Goal: Information Seeking & Learning: Learn about a topic

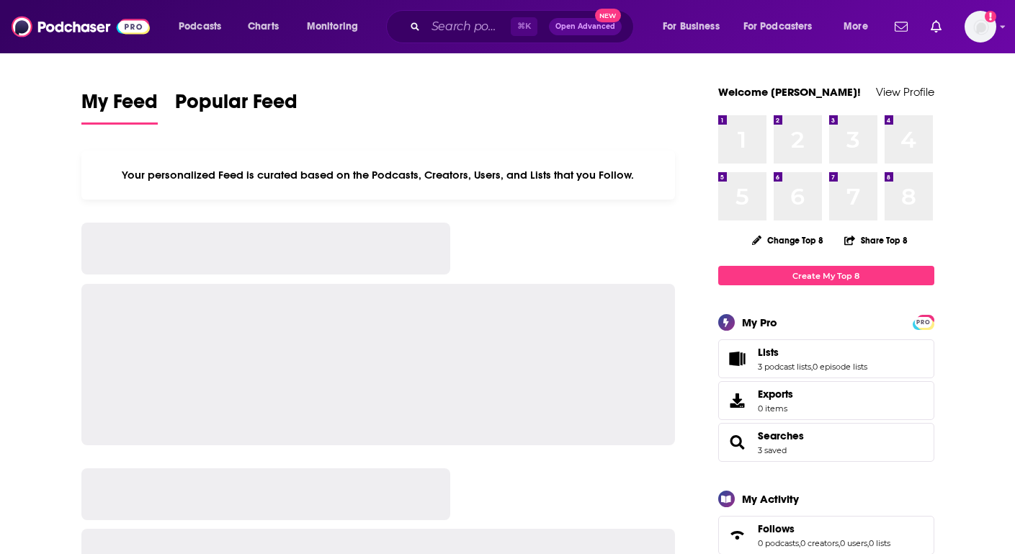
click at [476, 11] on div "⌘ K Open Advanced New" at bounding box center [510, 26] width 248 height 33
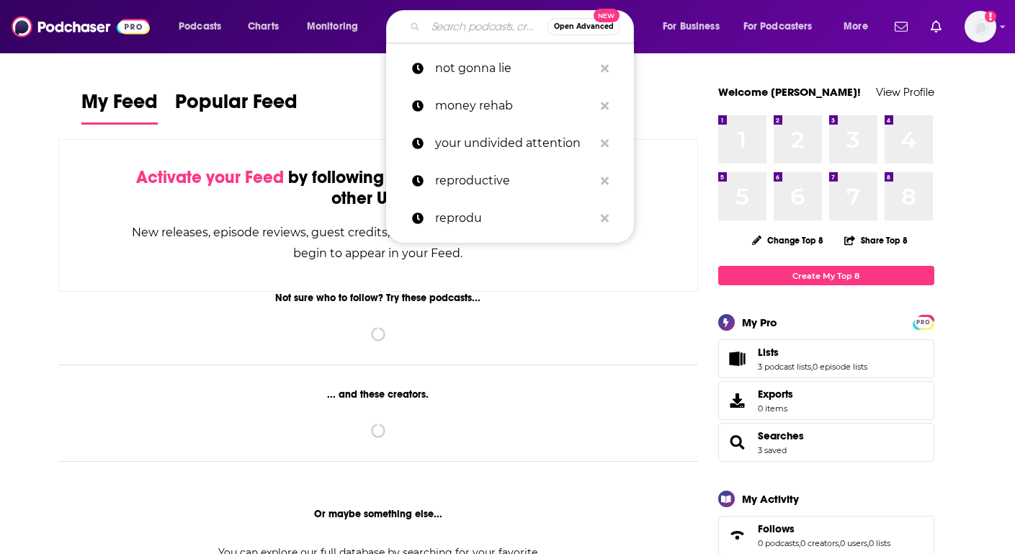
click at [472, 23] on input "Search podcasts, credits, & more..." at bounding box center [487, 26] width 122 height 23
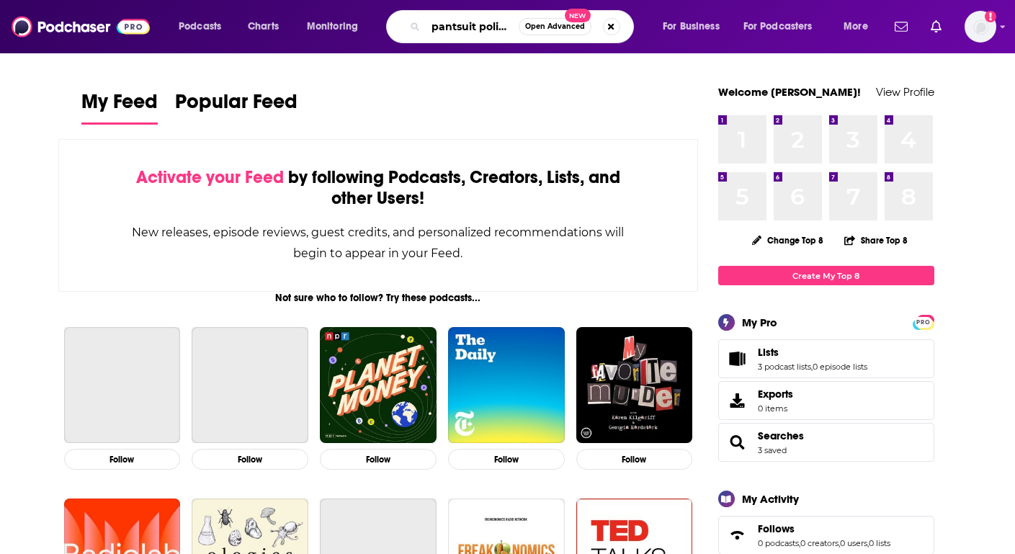
type input "pantsuit politics"
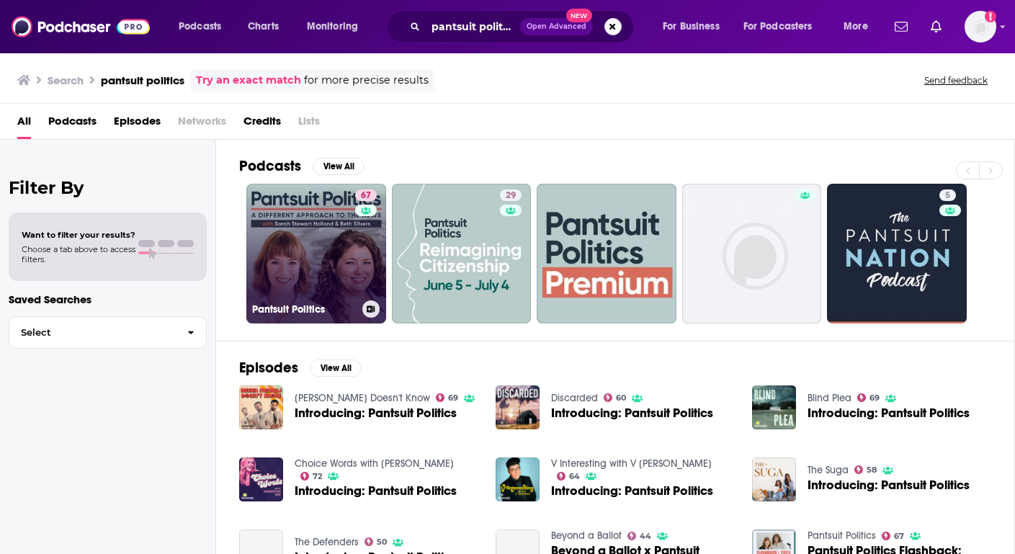
click at [295, 259] on link "67 Pantsuit Politics" at bounding box center [316, 254] width 140 height 140
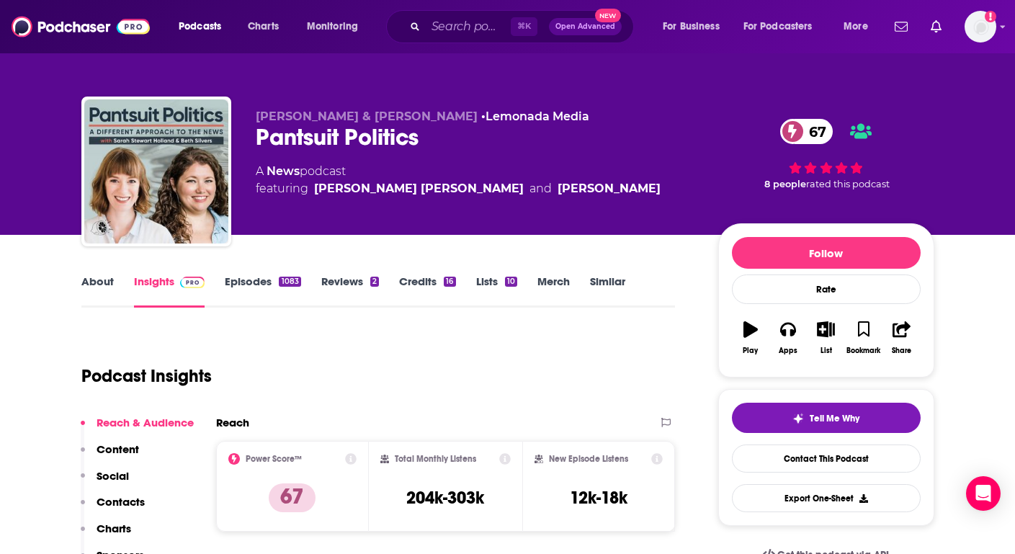
click at [406, 284] on link "Credits 16" at bounding box center [427, 290] width 56 height 33
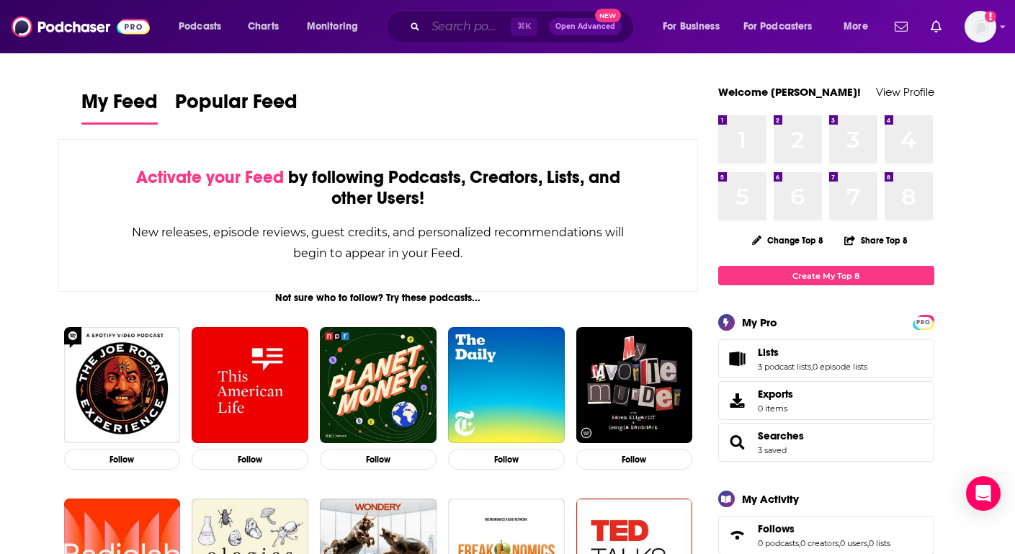
click at [441, 19] on input "Search podcasts, credits, & more..." at bounding box center [468, 26] width 85 height 23
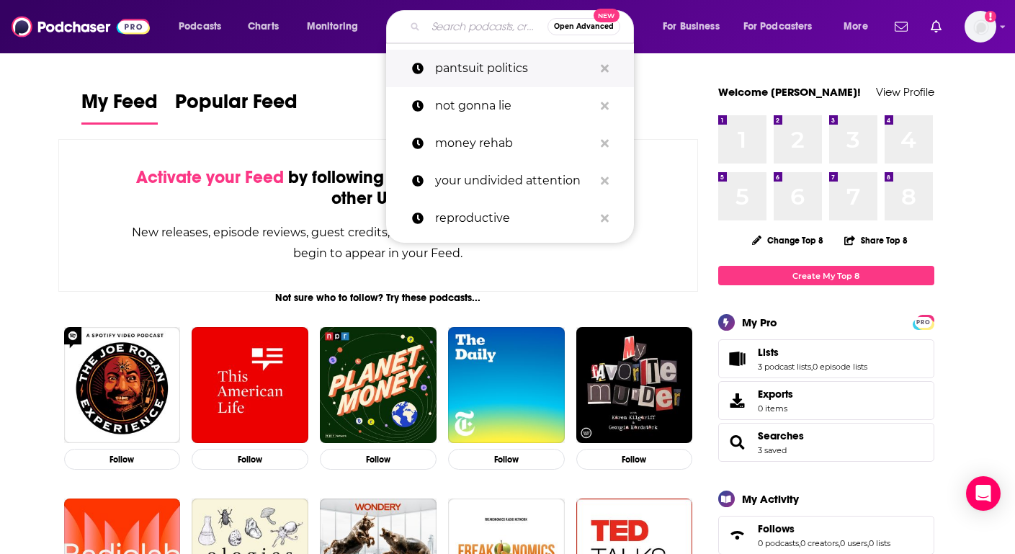
click at [459, 69] on p "pantsuit politics" at bounding box center [514, 68] width 158 height 37
type input "pantsuit politics"
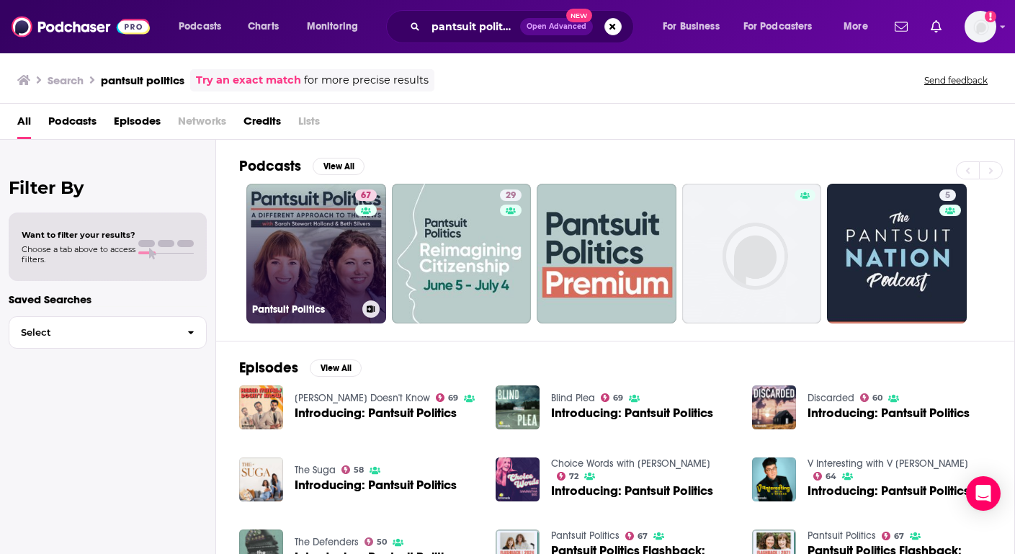
click at [313, 240] on link "67 Pantsuit Politics" at bounding box center [316, 254] width 140 height 140
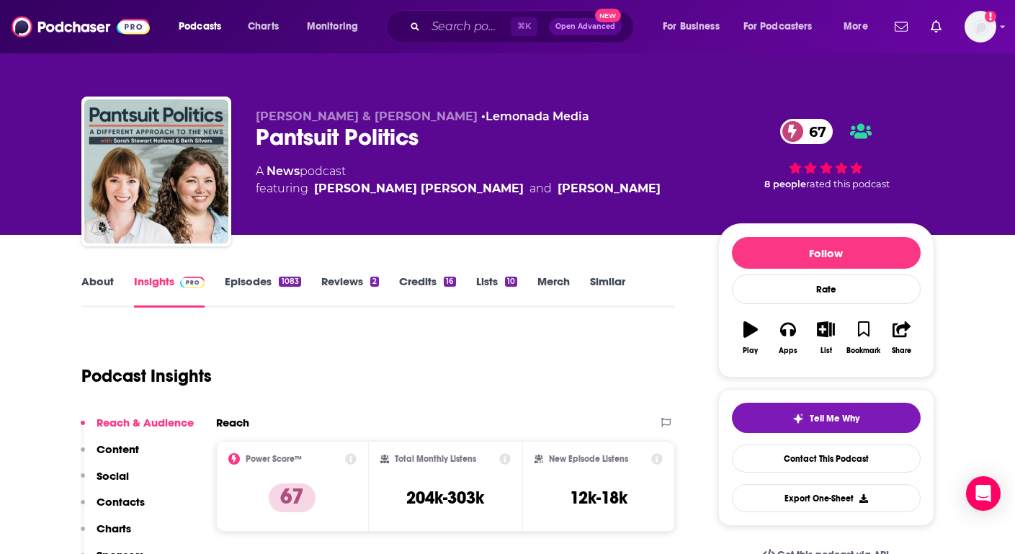
click at [506, 457] on icon at bounding box center [505, 459] width 12 height 12
click at [302, 357] on div "Podcast Insights" at bounding box center [372, 367] width 583 height 73
click at [506, 459] on icon at bounding box center [505, 459] width 12 height 12
click at [365, 377] on div "Podcast Insights" at bounding box center [372, 367] width 583 height 73
click at [506, 457] on icon at bounding box center [505, 459] width 12 height 12
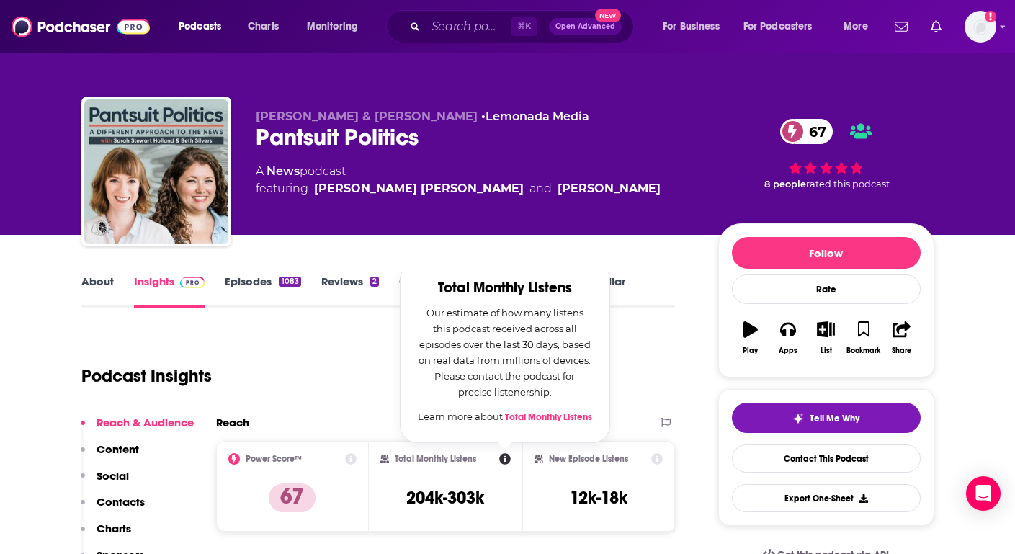
click at [658, 460] on icon at bounding box center [658, 459] width 12 height 12
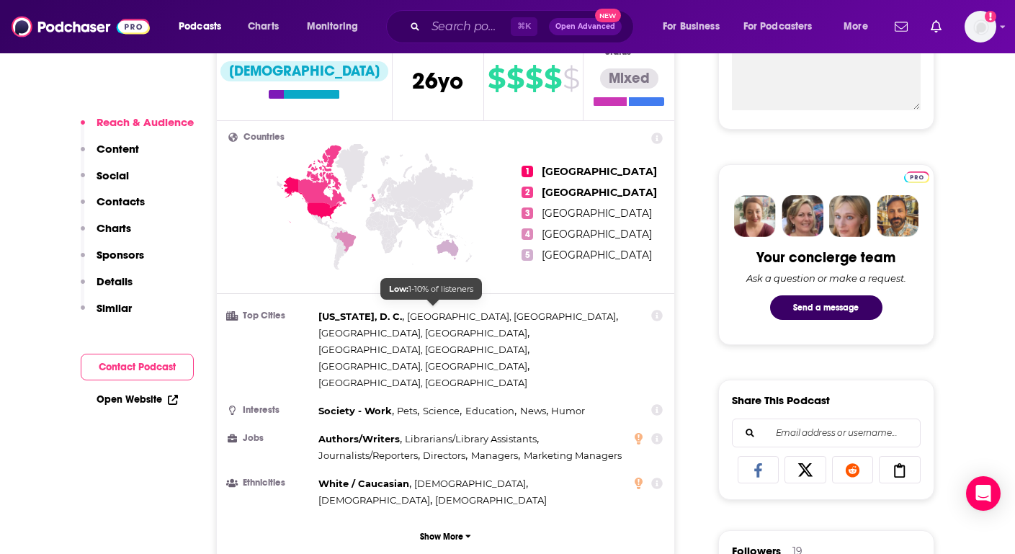
scroll to position [566, 0]
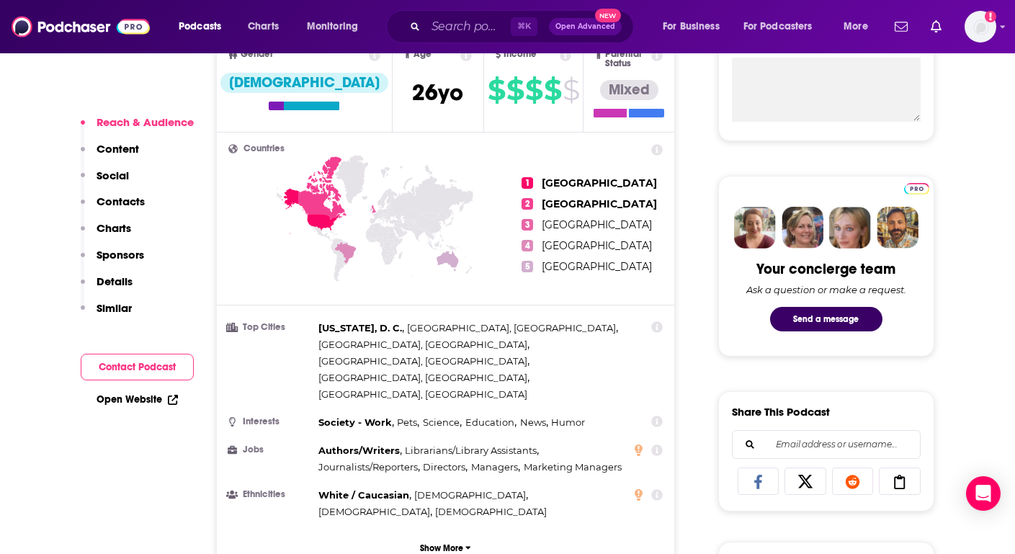
click at [661, 321] on icon at bounding box center [658, 327] width 12 height 12
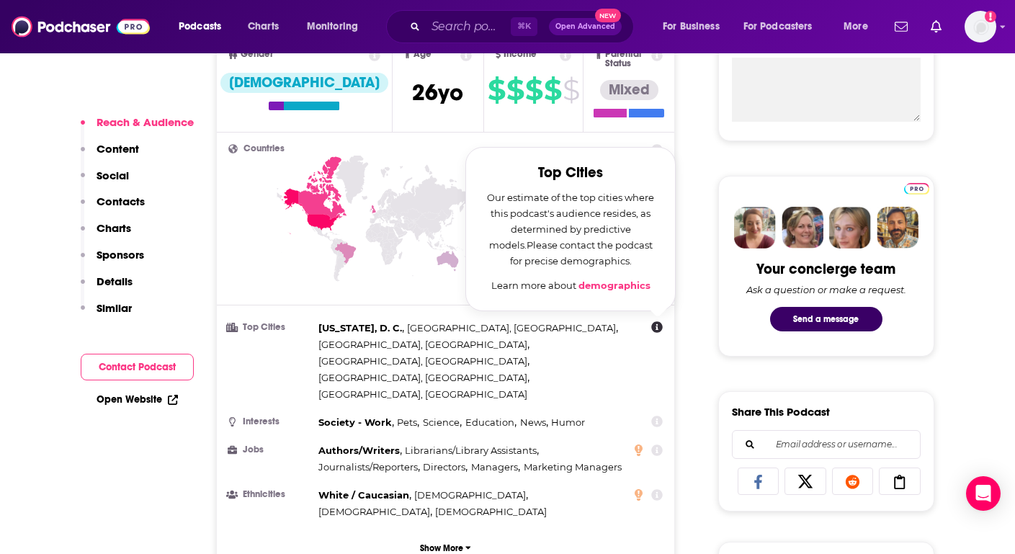
click at [582, 329] on div "Washington, D. C. , Dallas, TX , Atlanta, GA , Chicago, IL , Los Angeles, CA , …" at bounding box center [472, 361] width 308 height 83
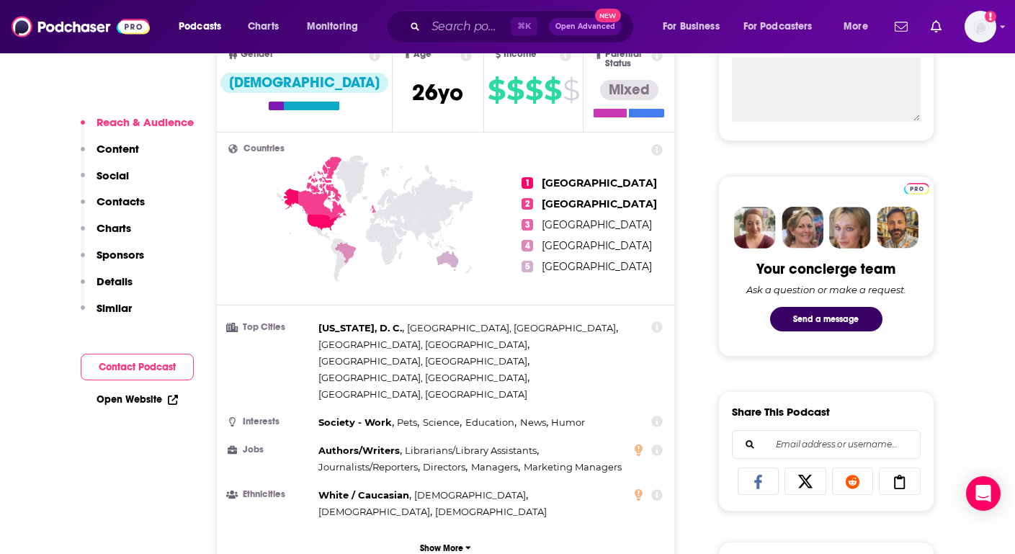
click at [120, 259] on p "Sponsors" at bounding box center [121, 255] width 48 height 14
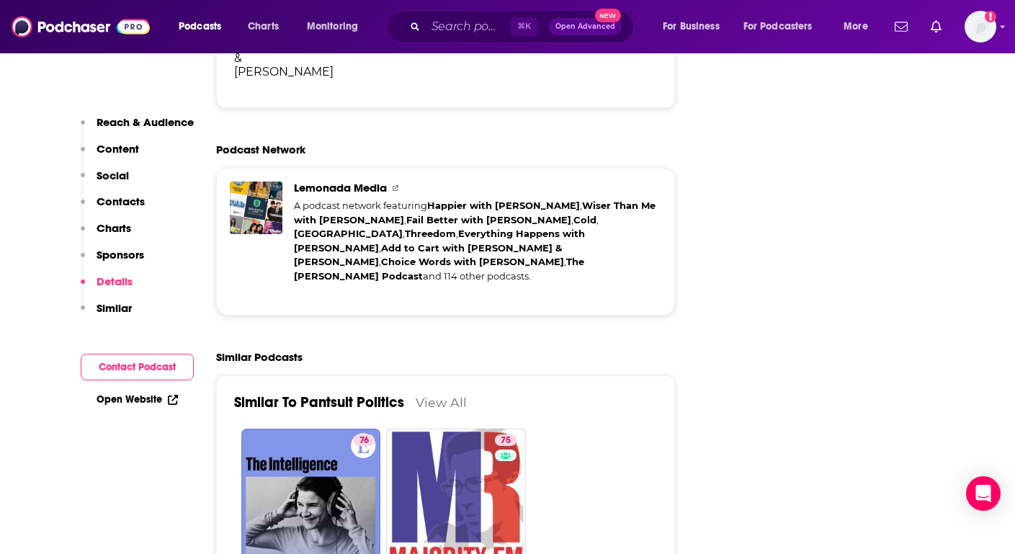
scroll to position [2950, 0]
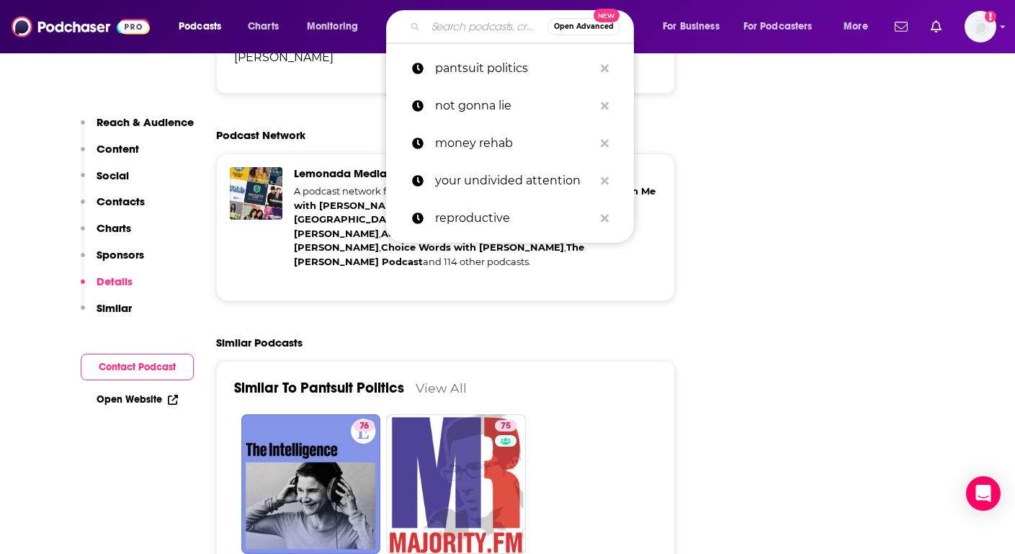
click at [460, 31] on input "Search podcasts, credits, & more..." at bounding box center [487, 26] width 122 height 23
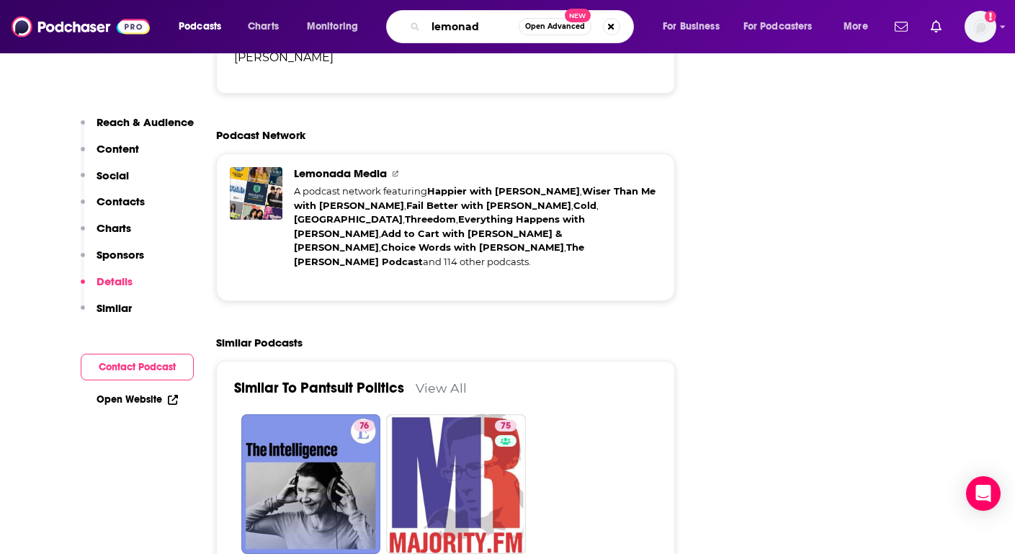
type input "lemonada"
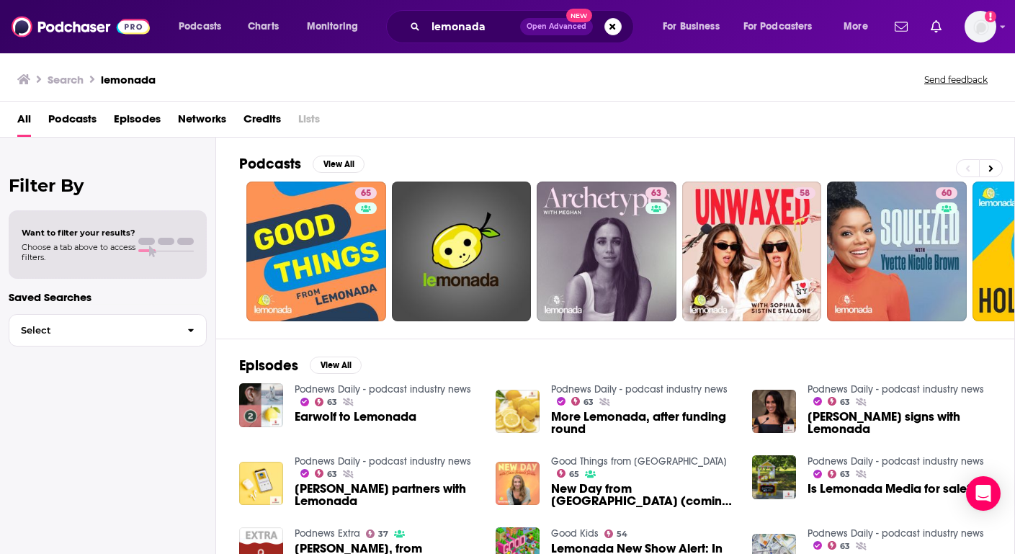
click at [183, 120] on span "Networks" at bounding box center [202, 122] width 48 height 30
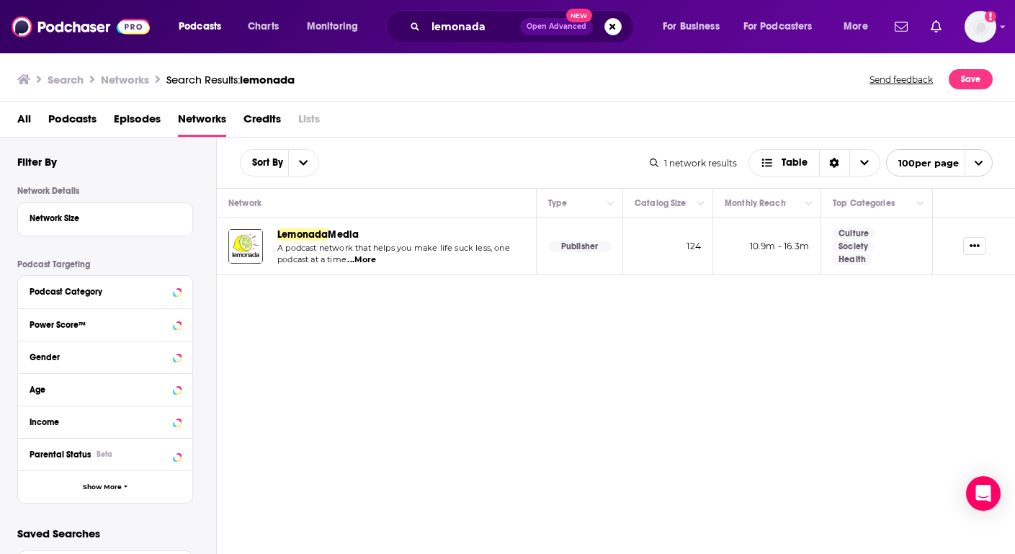
click at [318, 233] on span "Lemonada" at bounding box center [302, 234] width 50 height 12
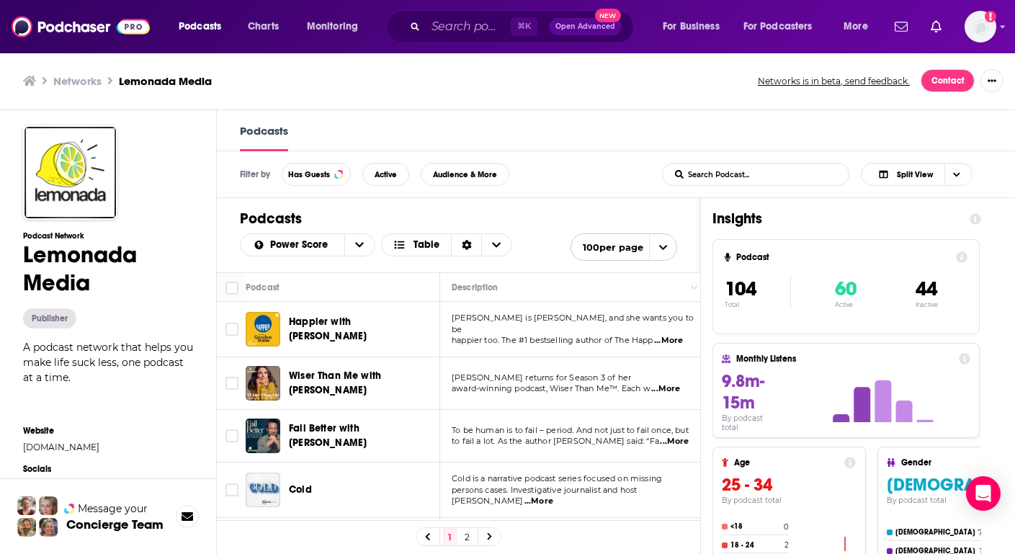
scroll to position [1, 0]
click at [303, 252] on div "Power Score" at bounding box center [307, 244] width 135 height 23
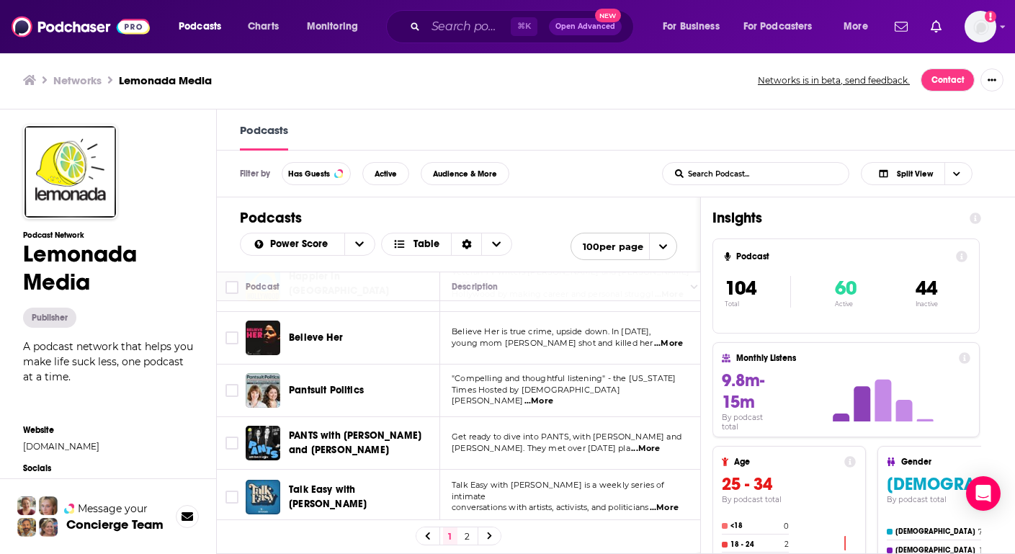
scroll to position [1221, 0]
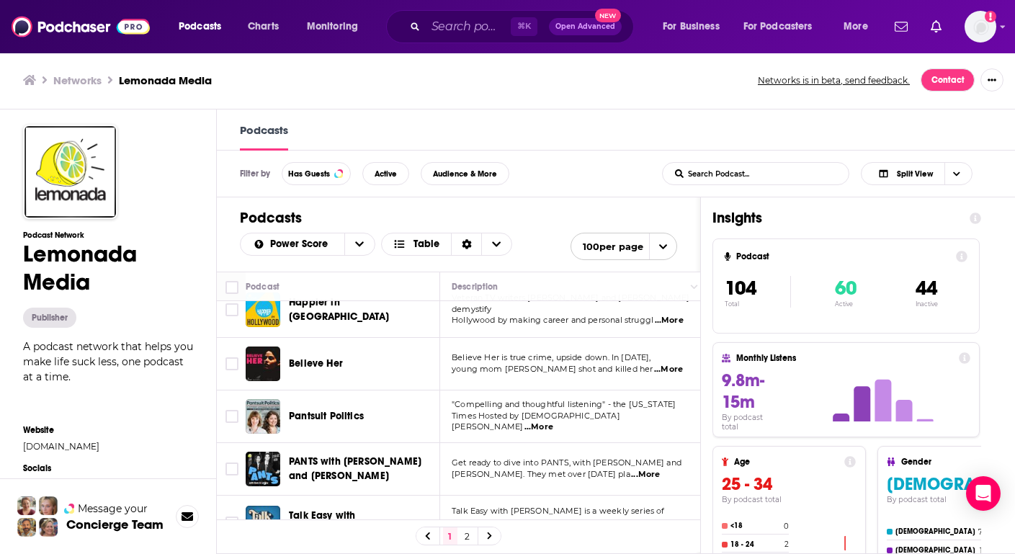
click at [553, 421] on span "...More" at bounding box center [538, 427] width 29 height 12
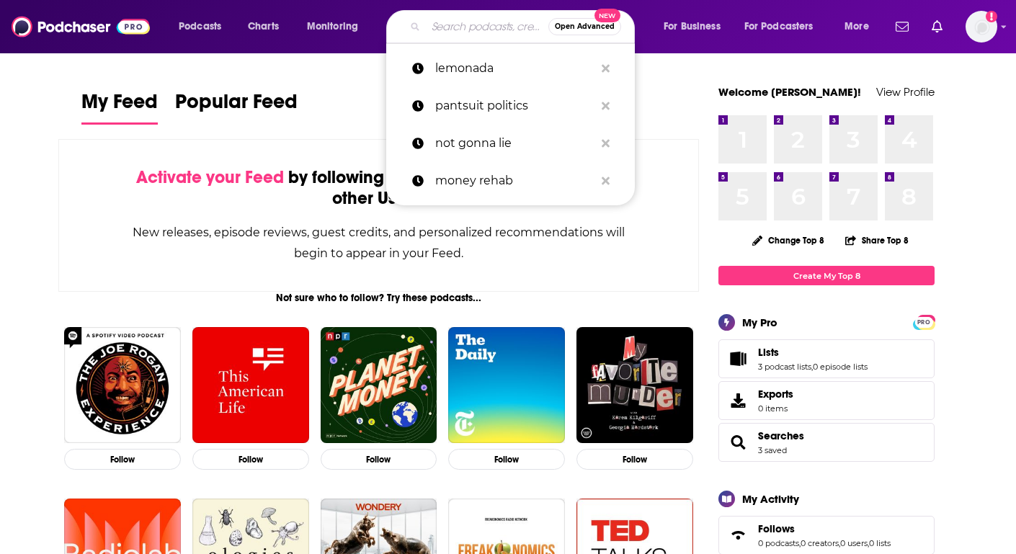
click at [460, 24] on input "Search podcasts, credits, & more..." at bounding box center [487, 26] width 122 height 23
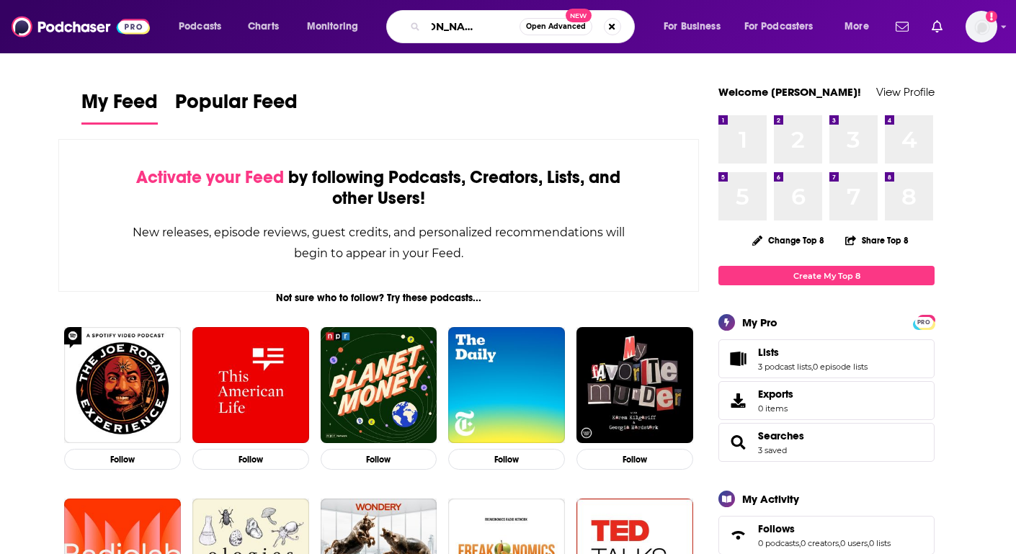
scroll to position [0, 52]
type input "marie gluesenkamp perez"
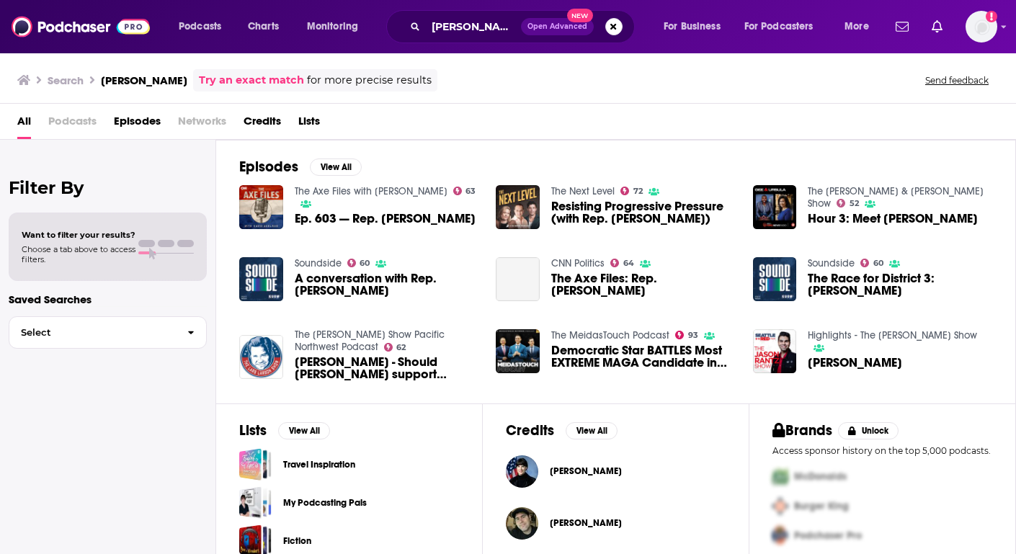
click at [275, 115] on span "Credits" at bounding box center [262, 125] width 37 height 30
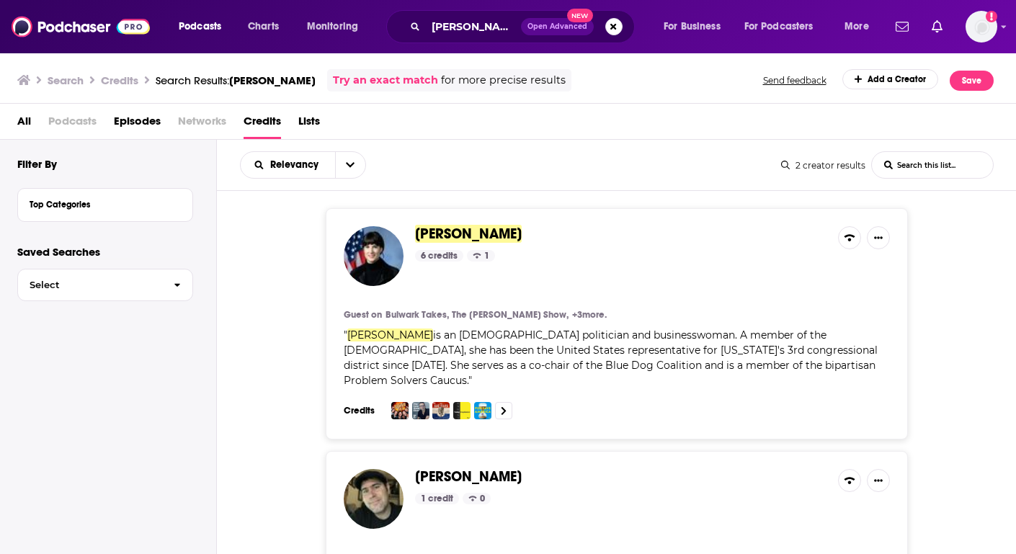
click at [351, 412] on h3 "Credits" at bounding box center [362, 411] width 36 height 12
click at [504, 408] on icon at bounding box center [504, 410] width 6 height 9
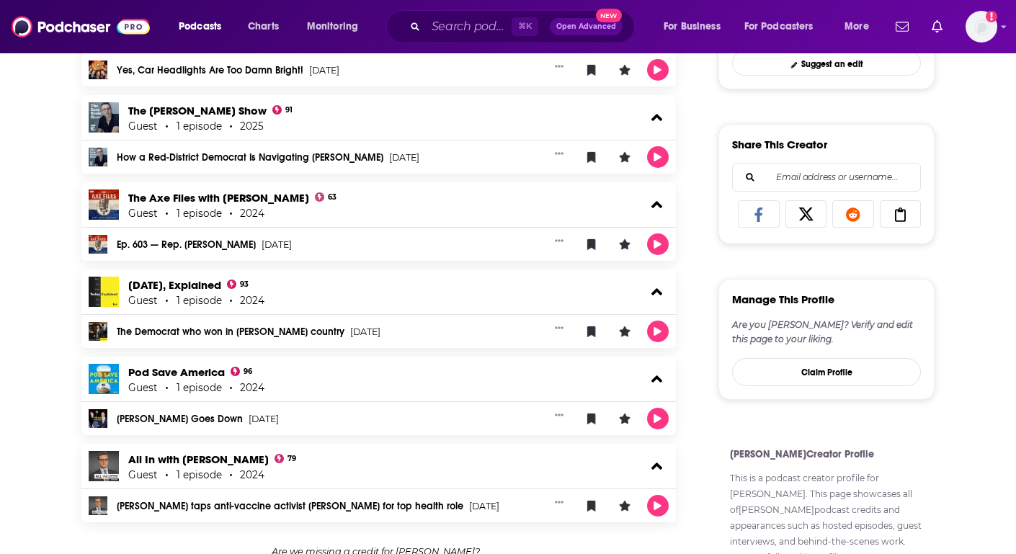
scroll to position [520, 0]
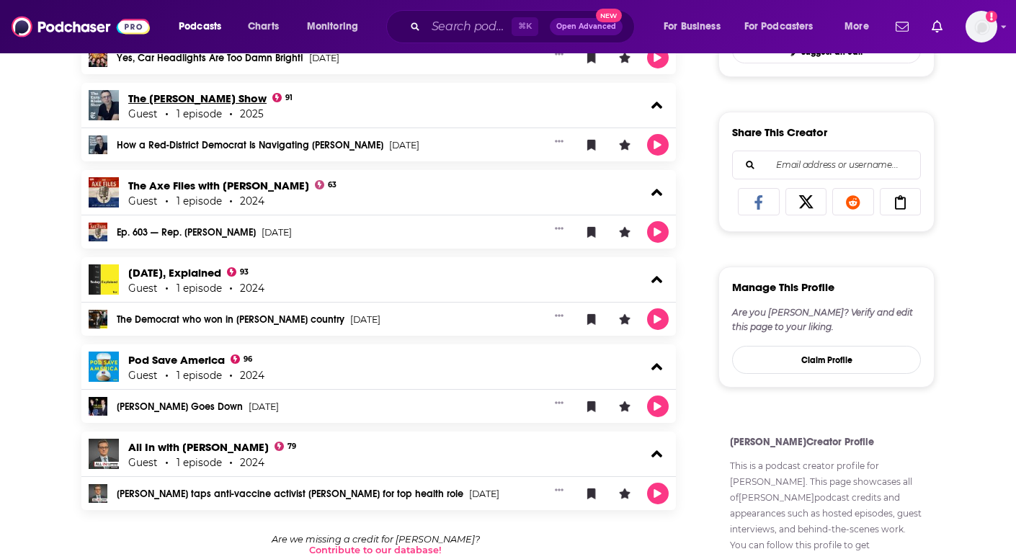
click at [197, 99] on link "The [PERSON_NAME] Show" at bounding box center [197, 98] width 138 height 14
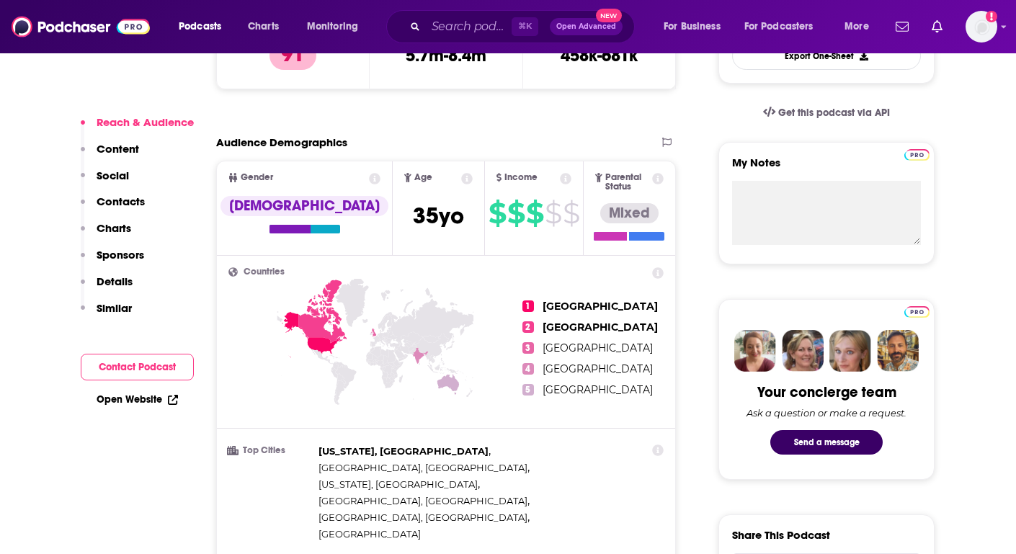
scroll to position [235, 0]
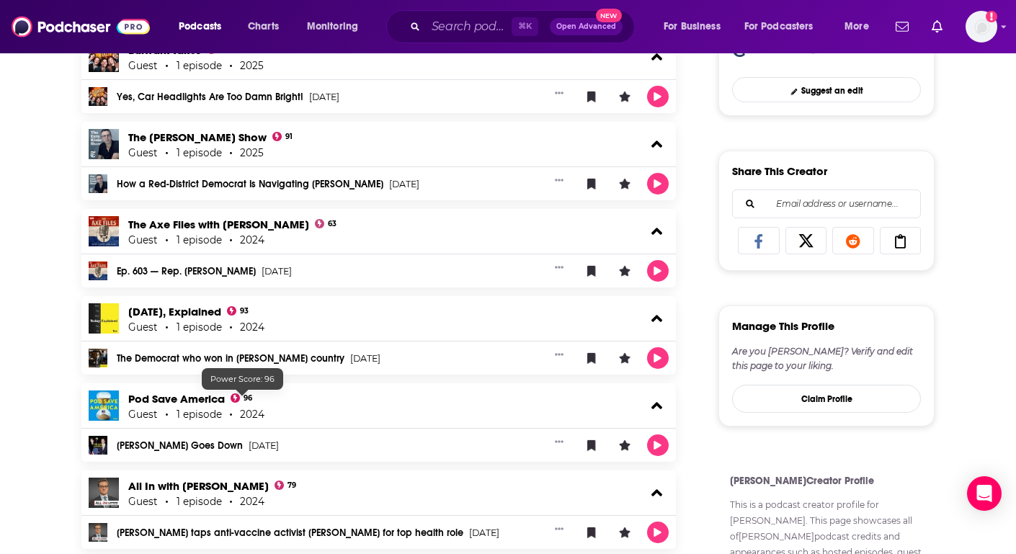
scroll to position [451, 0]
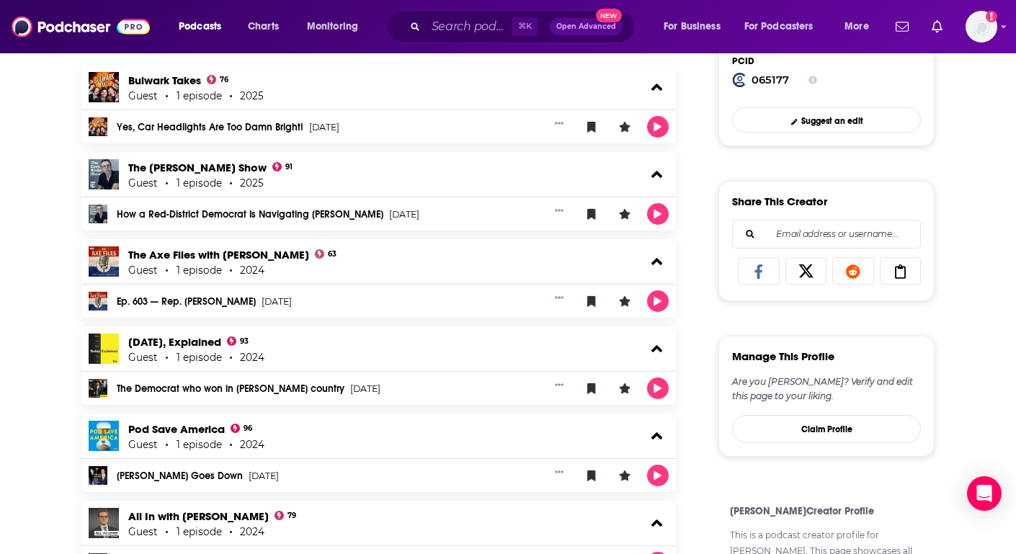
click at [239, 215] on link "How a Red-District Democrat Is Navigating [PERSON_NAME]" at bounding box center [250, 215] width 267 height 10
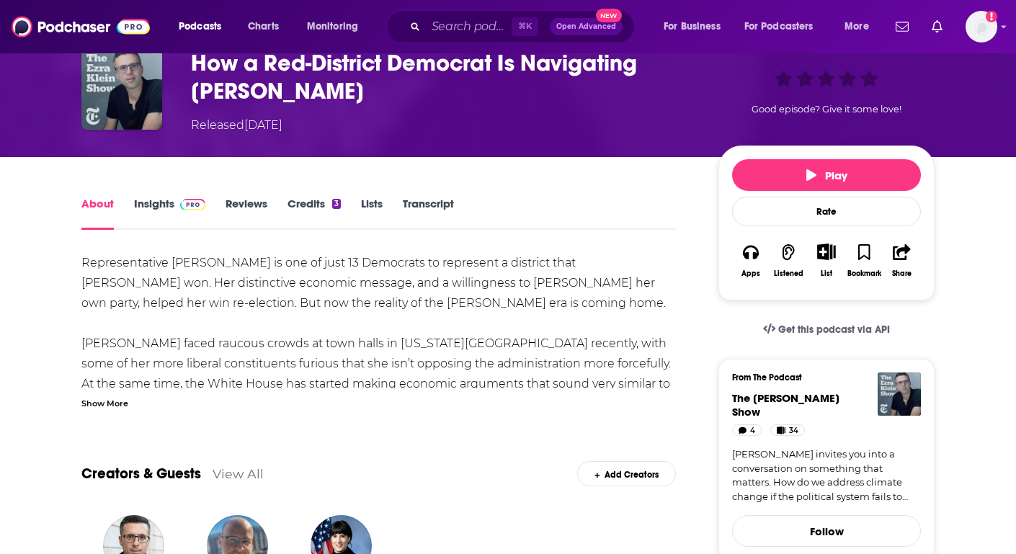
scroll to position [76, 0]
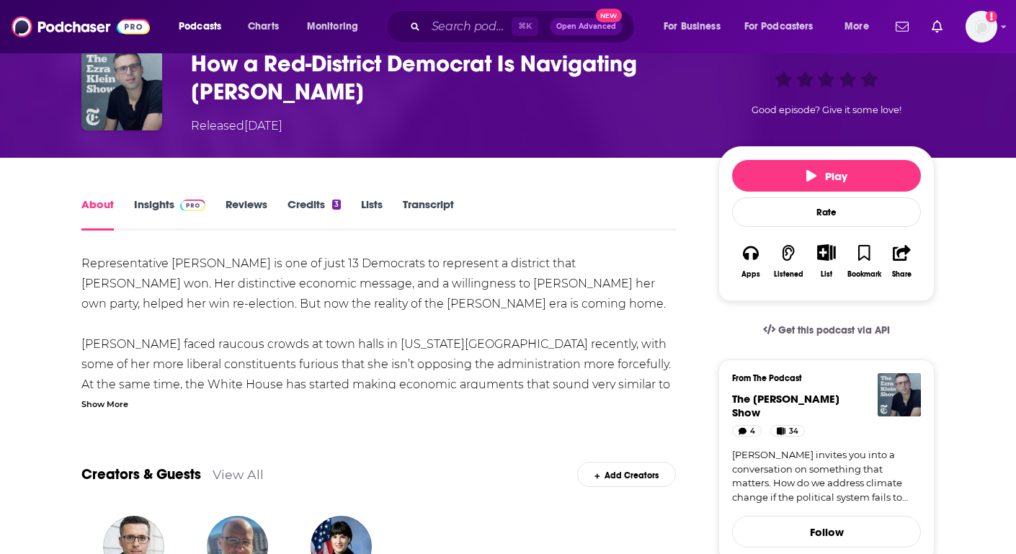
click at [148, 200] on link "Insights" at bounding box center [169, 213] width 71 height 33
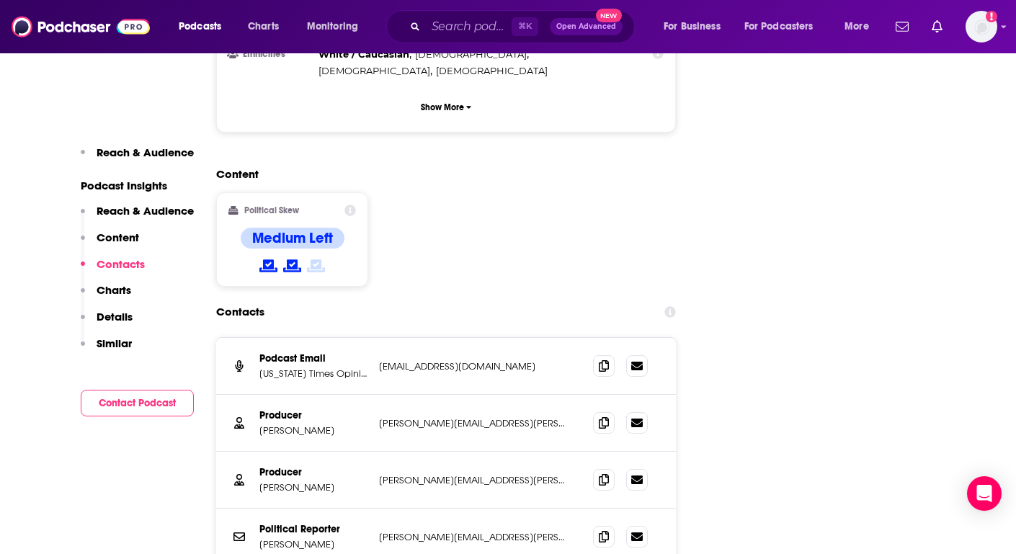
scroll to position [1328, 0]
